Goal: Task Accomplishment & Management: Manage account settings

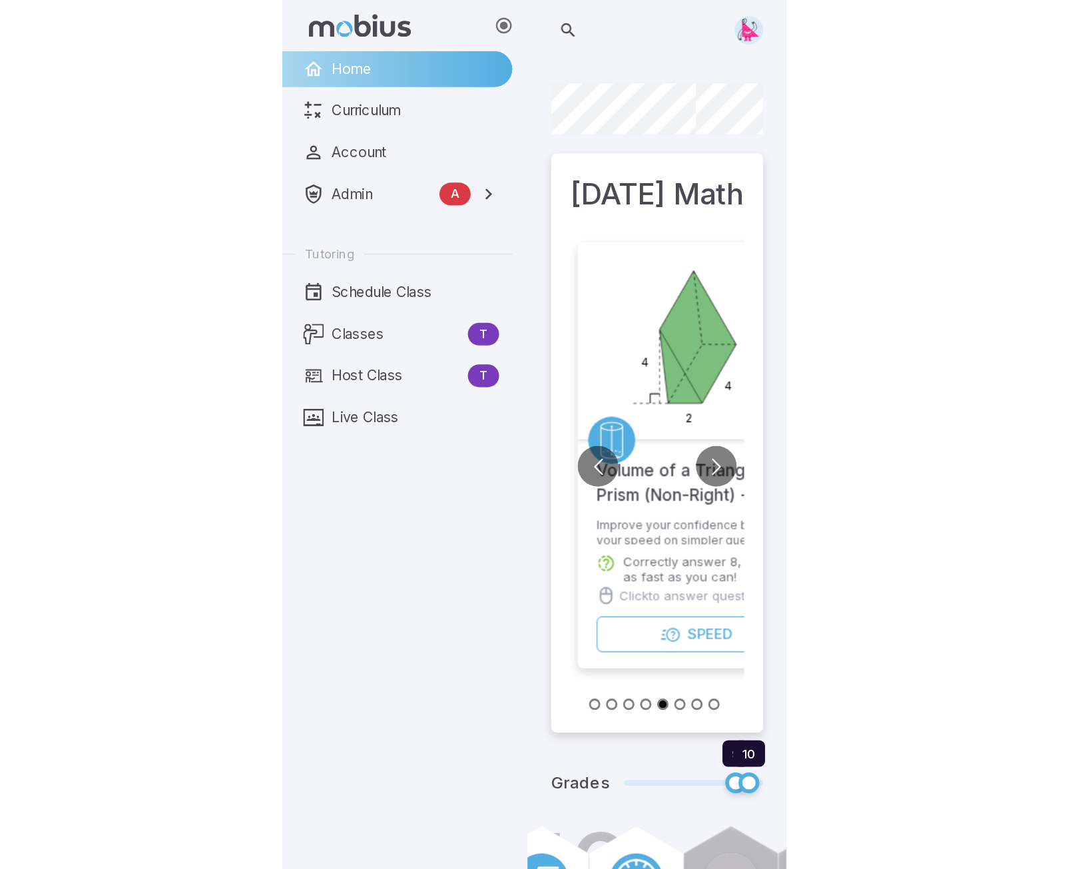
scroll to position [0, 769]
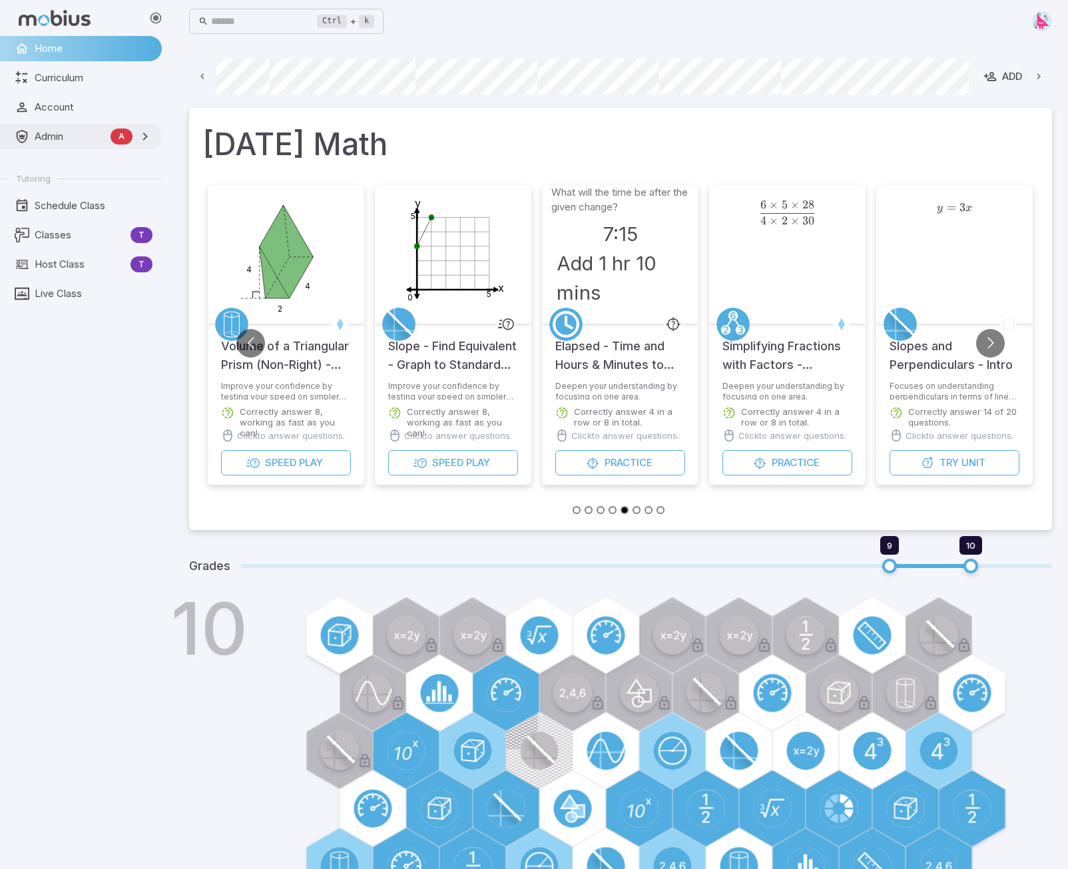
click at [41, 135] on span "Admin" at bounding box center [70, 136] width 71 height 15
click at [50, 166] on span "Accounts" at bounding box center [94, 165] width 117 height 15
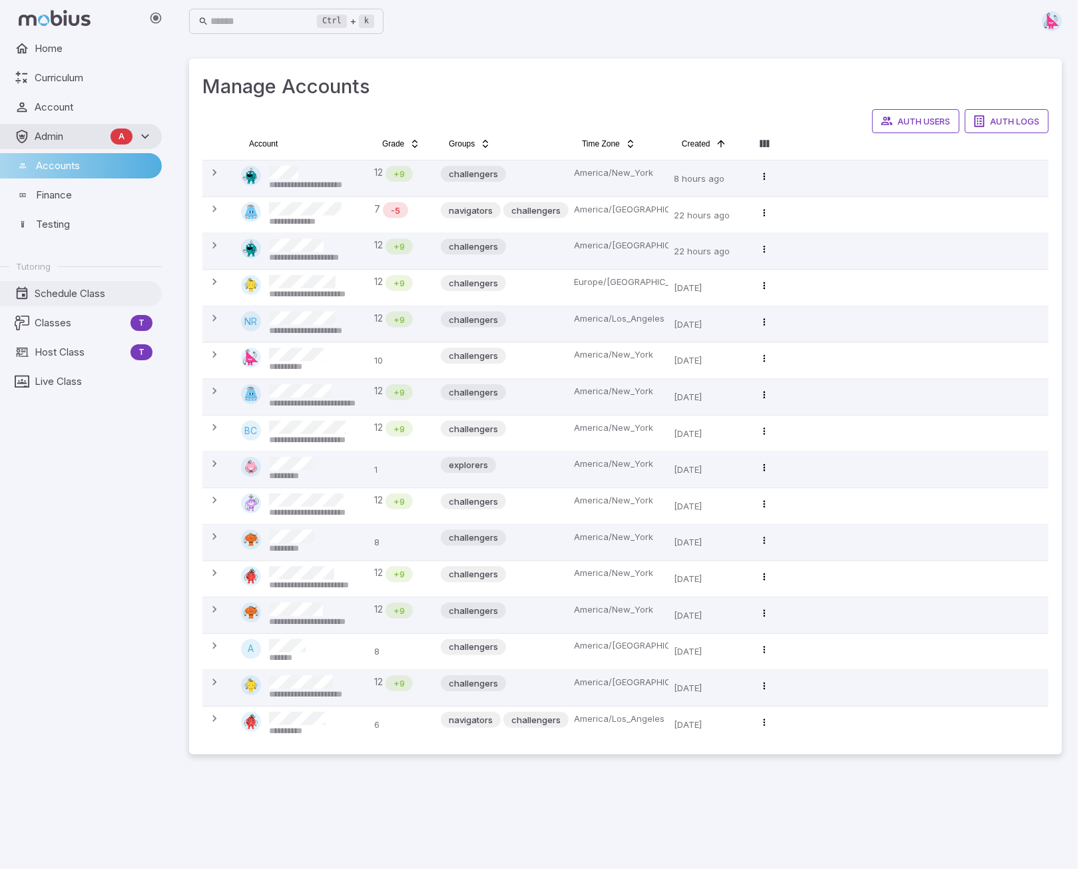
click at [64, 294] on span "Schedule Class" at bounding box center [94, 293] width 118 height 15
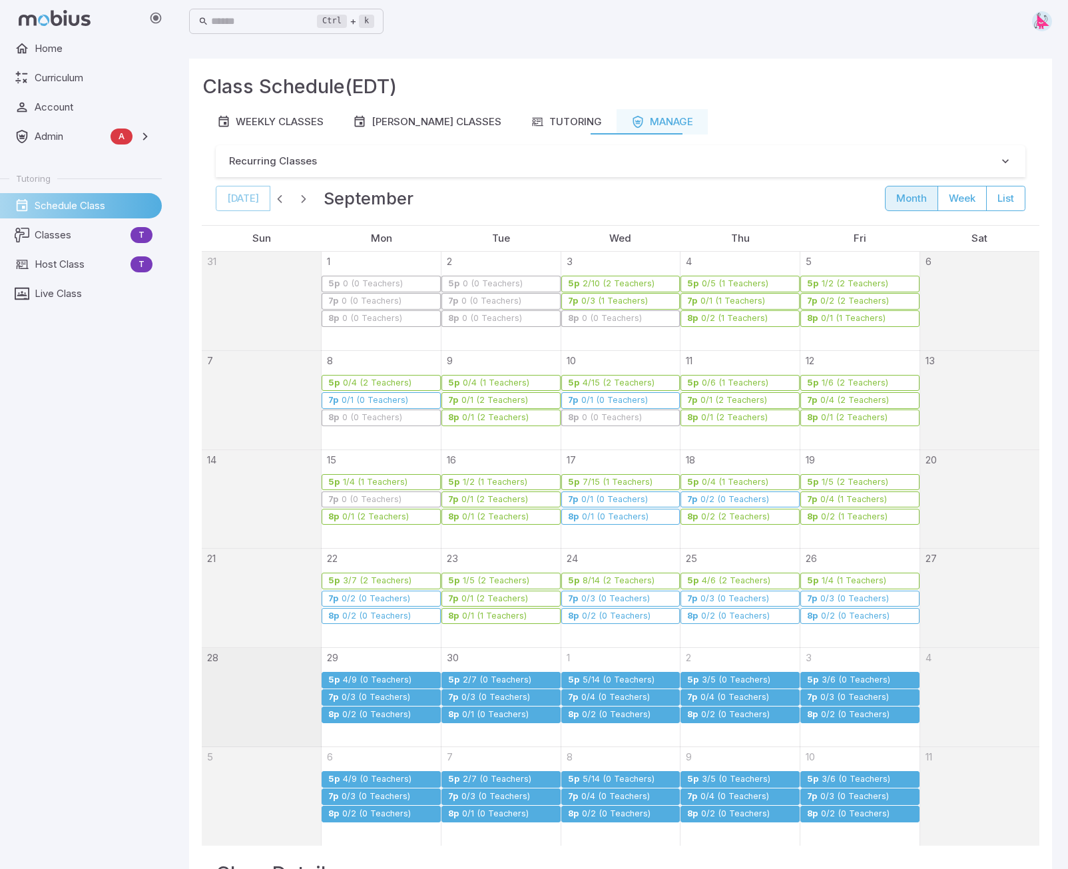
click at [498, 611] on div "2/7 (0 Teachers)" at bounding box center [497, 680] width 70 height 10
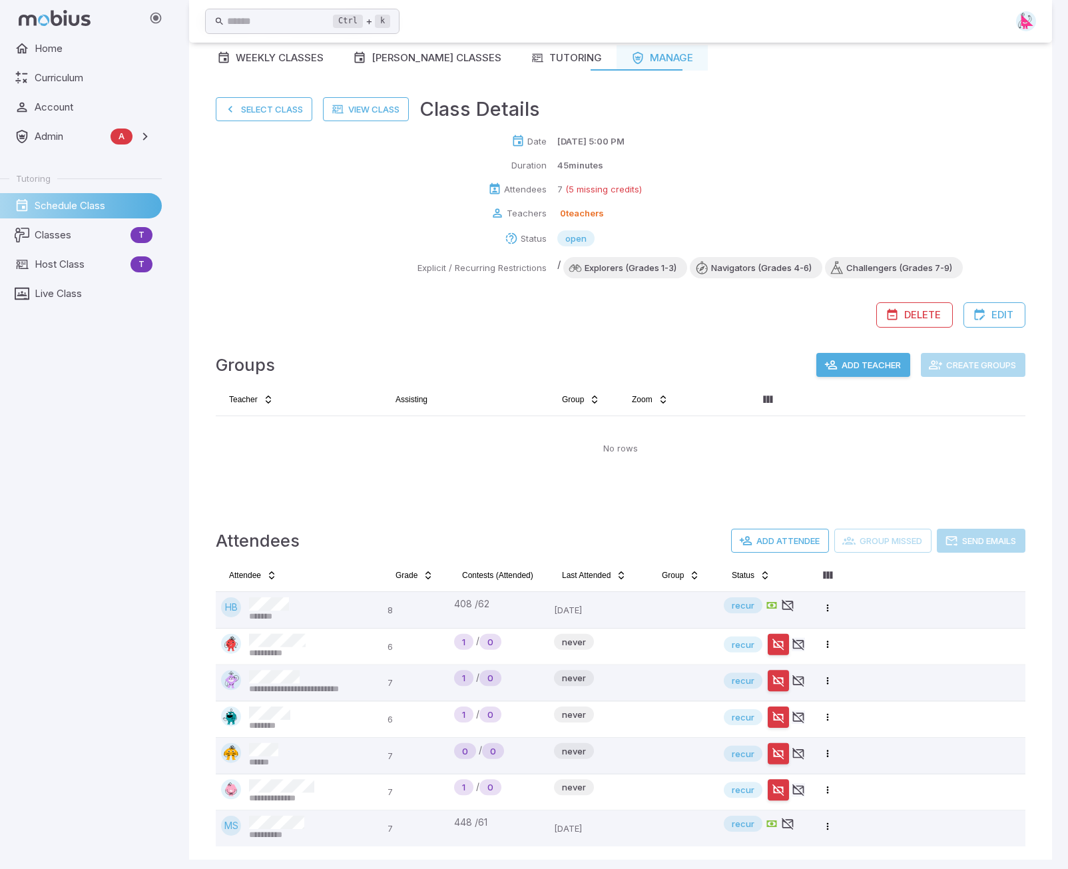
scroll to position [69, 0]
